Goal: Task Accomplishment & Management: Manage account settings

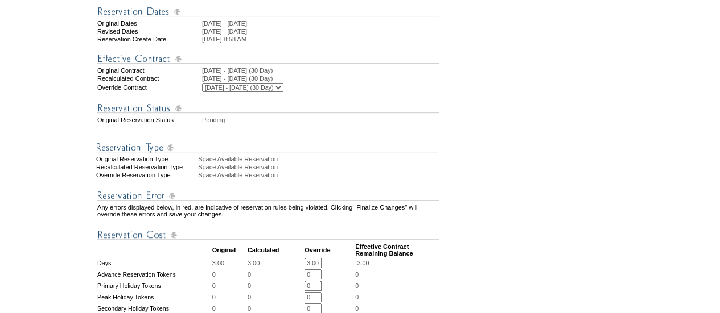
scroll to position [191, 0]
click at [267, 93] on select "10/25/2010 - 10/31/2011 (30 Day) 11/1/2011 - 10/31/2012 (30 Day) 11/1/2012 - 10…" at bounding box center [242, 88] width 81 height 9
select select "120274"
click at [207, 93] on select "10/25/2010 - 10/31/2011 (30 Day) 11/1/2011 - 10/31/2012 (30 Day) 11/1/2012 - 10…" at bounding box center [242, 88] width 81 height 9
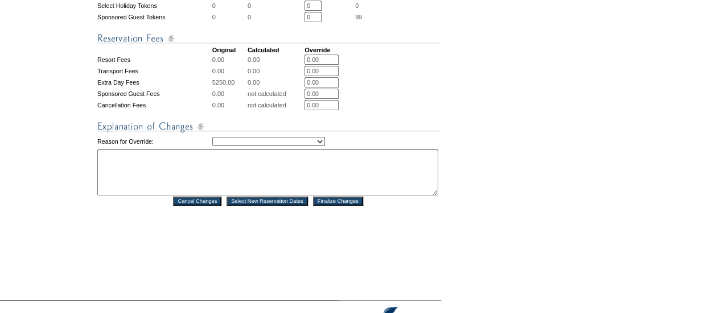
scroll to position [511, 0]
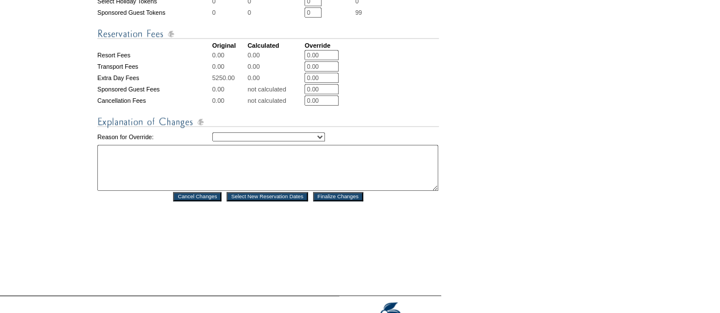
click at [300, 142] on select "Creating Continuous Stay Days Rebooked After Cancellation Editing Occupant Expe…" at bounding box center [268, 137] width 113 height 9
select select "1042"
click at [212, 142] on select "Creating Continuous Stay Days Rebooked After Cancellation Editing Occupant Expe…" at bounding box center [268, 137] width 113 height 9
click at [220, 191] on textarea at bounding box center [267, 168] width 341 height 46
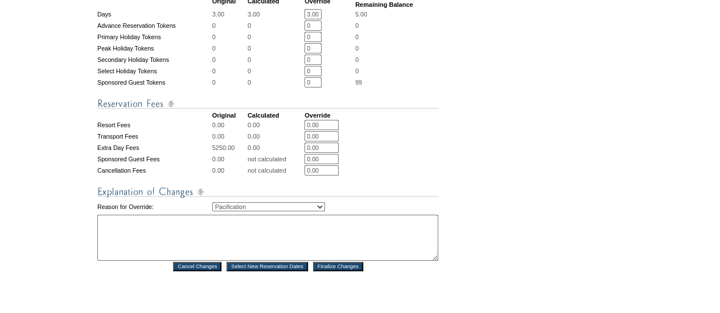
scroll to position [443, 0]
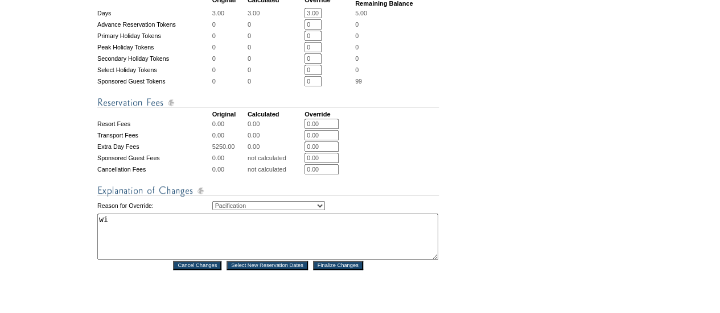
type textarea "w"
type textarea "helping us remaining days. AS"
click at [340, 270] on input "Finalize Changes" at bounding box center [338, 265] width 50 height 9
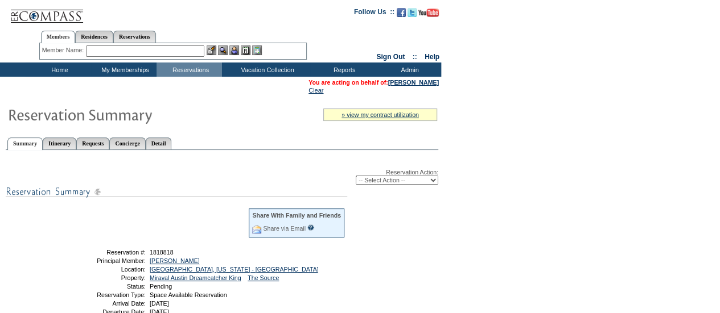
scroll to position [41, 0]
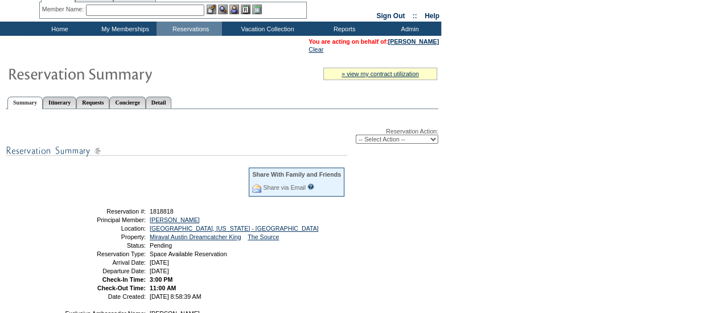
click at [392, 145] on div "Reservation Action: -- Select Action -- Modify Reservation Dates Modify Reserva…" at bounding box center [222, 284] width 432 height 338
click at [391, 145] on div "Reservation Action: -- Select Action -- Modify Reservation Dates Modify Reserva…" at bounding box center [222, 284] width 432 height 338
click at [391, 139] on select "-- Select Action -- Modify Reservation Dates Modify Reservation Cost Modify Occ…" at bounding box center [397, 139] width 82 height 9
click at [499, 160] on form "Follow Us ::" at bounding box center [360, 239] width 720 height 561
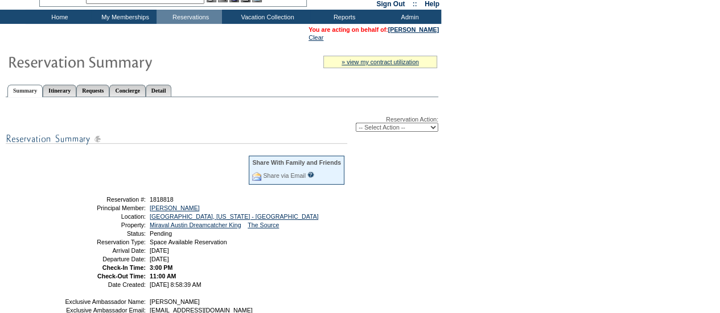
scroll to position [52, 0]
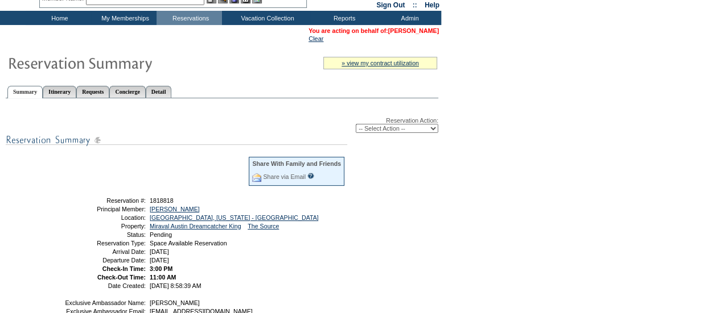
click at [414, 32] on link "Tom Ryan" at bounding box center [413, 30] width 51 height 7
